Goal: Entertainment & Leisure: Consume media (video, audio)

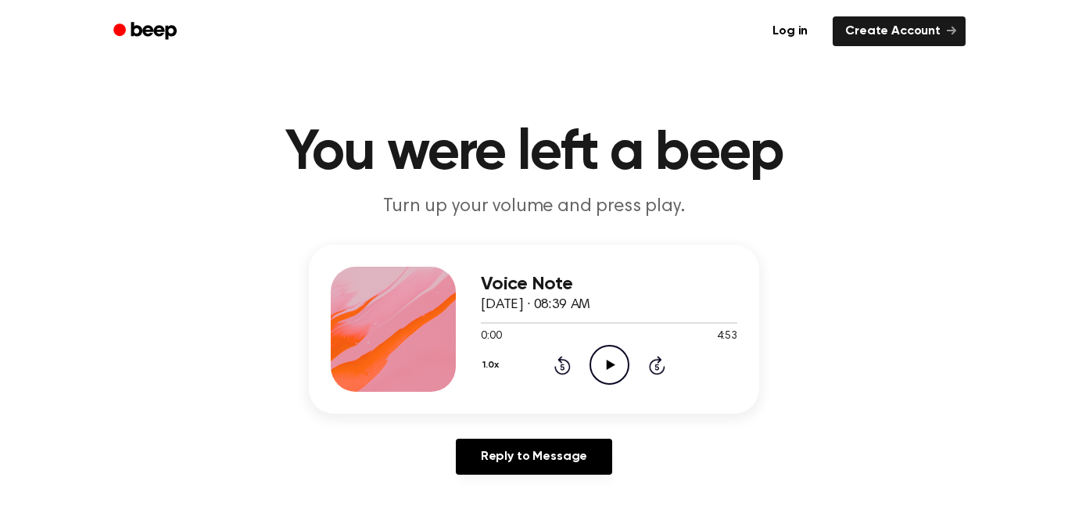
click at [610, 360] on icon "Play Audio" at bounding box center [610, 365] width 40 height 40
click at [599, 363] on icon "Pause Audio" at bounding box center [610, 365] width 40 height 40
click at [615, 359] on icon "Play Audio" at bounding box center [610, 365] width 40 height 40
click at [616, 372] on icon "Pause Audio" at bounding box center [610, 365] width 40 height 40
click at [594, 375] on icon "Play Audio" at bounding box center [610, 365] width 40 height 40
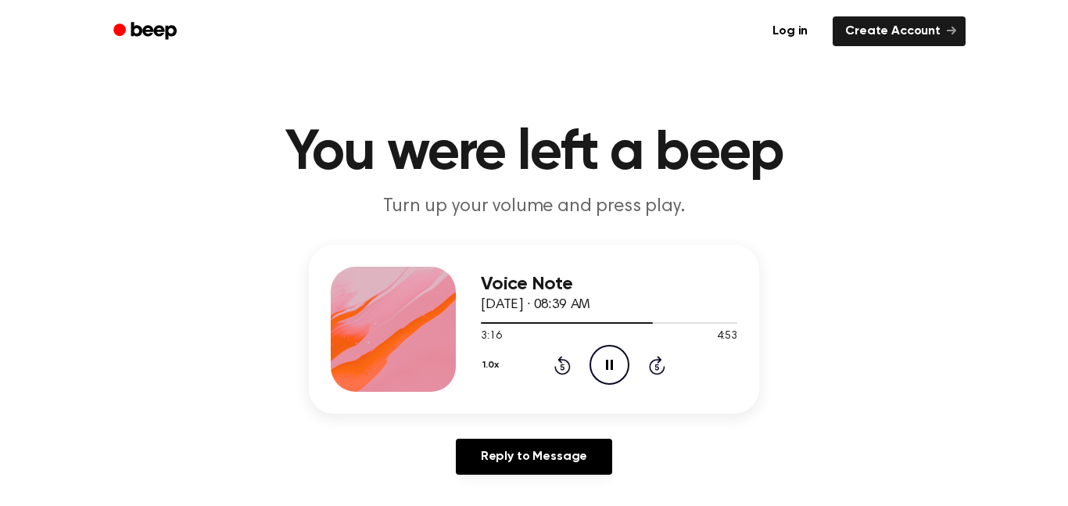
click at [612, 365] on icon "Pause Audio" at bounding box center [610, 365] width 40 height 40
click at [616, 324] on div at bounding box center [609, 322] width 257 height 13
click at [618, 353] on icon "Play Audio" at bounding box center [610, 365] width 40 height 40
click at [605, 327] on div at bounding box center [609, 322] width 257 height 13
